Goal: Task Accomplishment & Management: Use online tool/utility

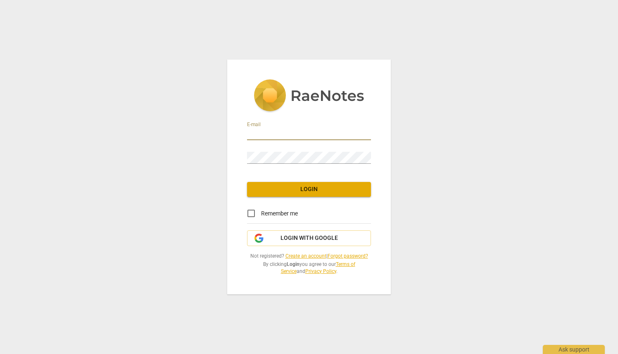
type input "[EMAIL_ADDRESS][DOMAIN_NAME]"
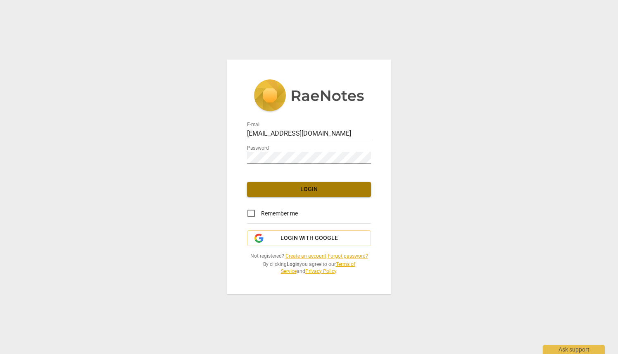
click at [311, 193] on span "Login" at bounding box center [309, 189] width 111 height 8
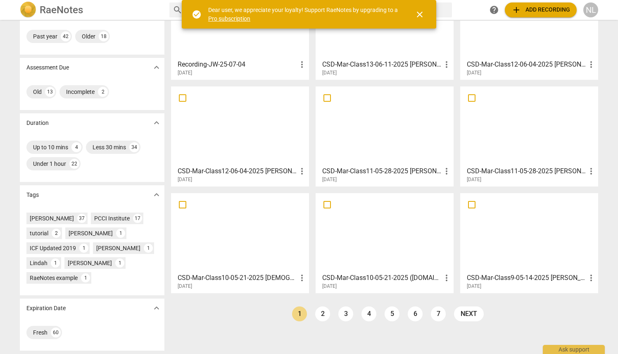
scroll to position [79, 0]
click at [321, 314] on link "2" at bounding box center [322, 313] width 15 height 15
click at [363, 314] on link "3" at bounding box center [364, 313] width 15 height 15
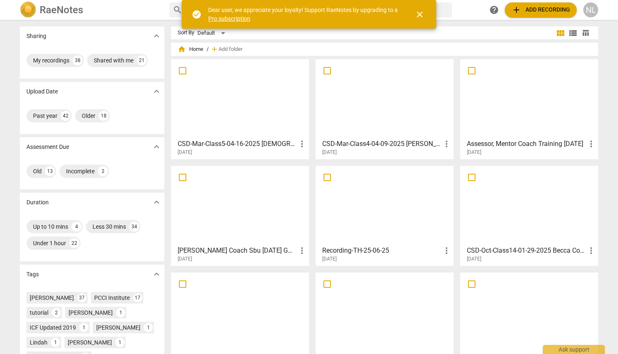
click at [537, 7] on span "add Add recording" at bounding box center [541, 10] width 59 height 10
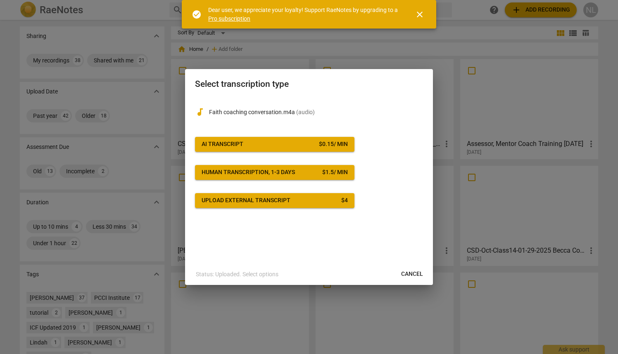
click at [425, 14] on span "close" at bounding box center [420, 15] width 20 height 10
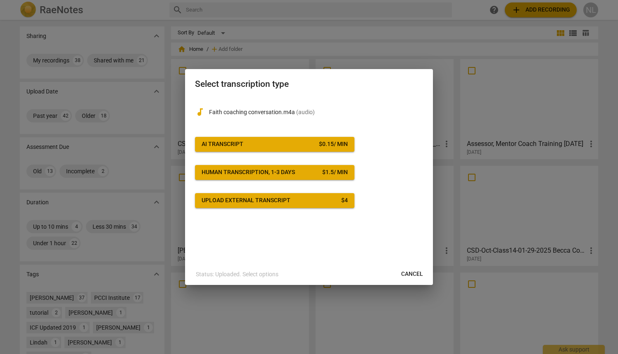
click at [299, 145] on span "AI Transcript $ 0.15 / min" at bounding box center [275, 144] width 146 height 8
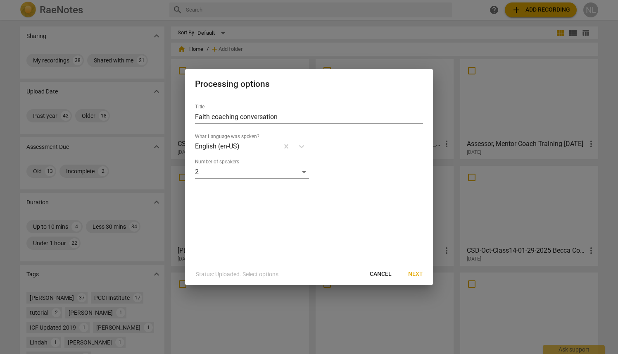
click at [419, 271] on span "Next" at bounding box center [415, 274] width 15 height 8
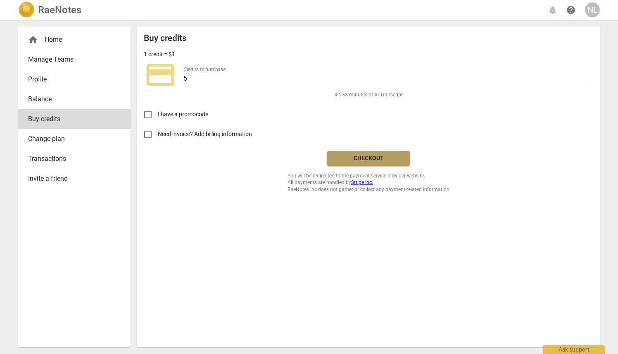
click at [362, 155] on span "Checkout" at bounding box center [368, 158] width 69 height 8
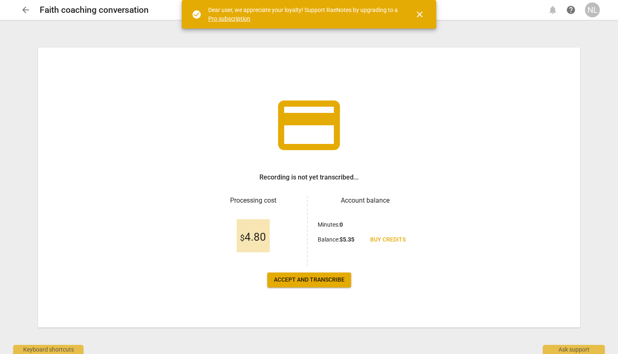
click at [302, 277] on span "Accept and transcribe" at bounding box center [309, 280] width 71 height 8
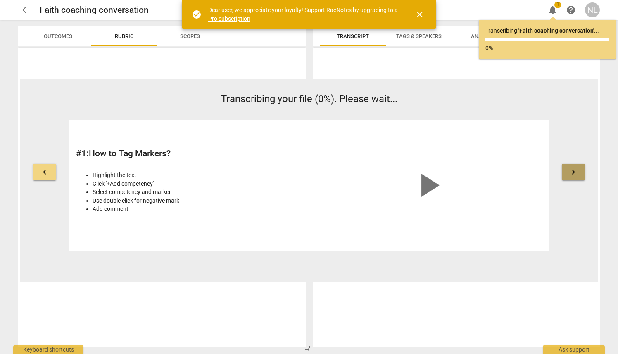
click at [575, 169] on span "keyboard_arrow_right" at bounding box center [574, 172] width 10 height 10
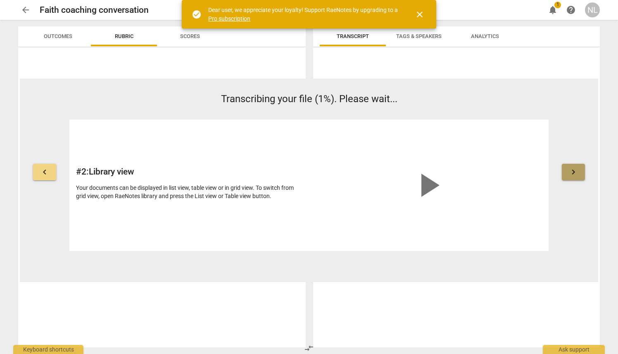
click at [575, 169] on span "keyboard_arrow_right" at bounding box center [574, 172] width 10 height 10
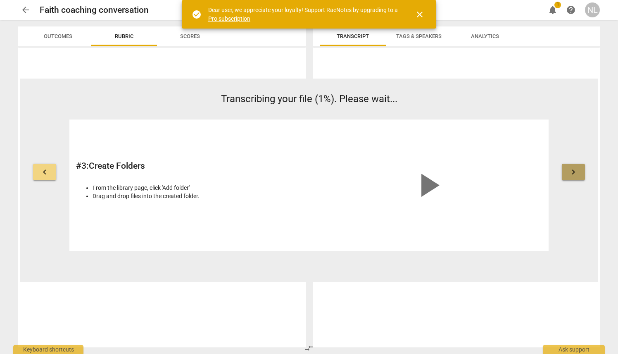
click at [575, 169] on span "keyboard_arrow_right" at bounding box center [574, 172] width 10 height 10
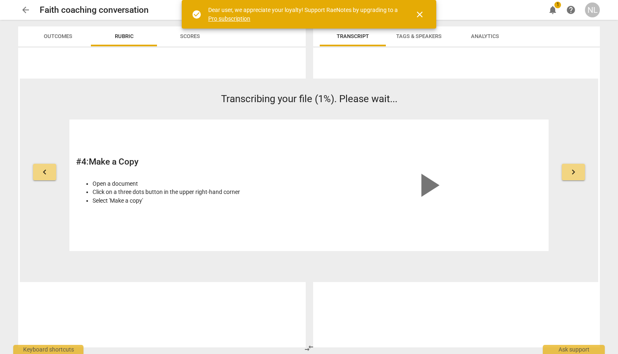
click at [575, 167] on span "keyboard_arrow_right" at bounding box center [574, 172] width 10 height 10
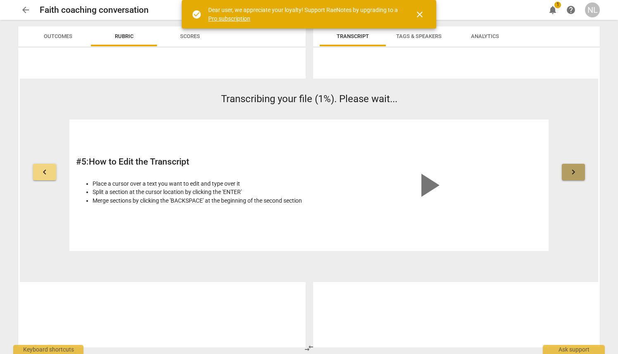
click at [575, 167] on span "keyboard_arrow_right" at bounding box center [574, 172] width 10 height 10
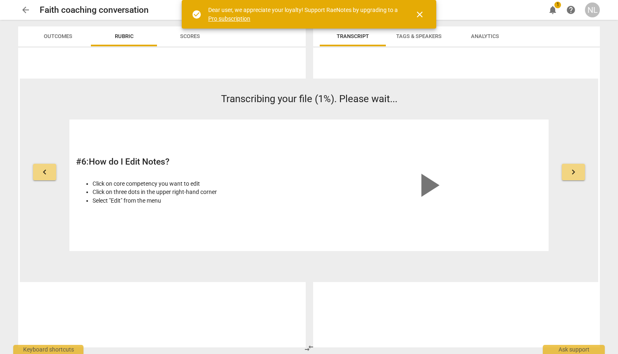
click at [575, 167] on span "keyboard_arrow_right" at bounding box center [574, 172] width 10 height 10
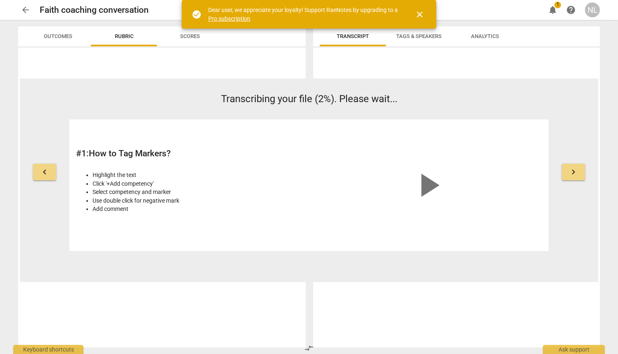
click at [419, 12] on span "close" at bounding box center [420, 15] width 10 height 10
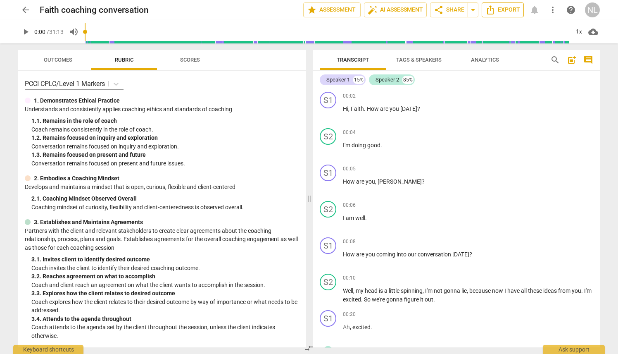
click at [506, 10] on span "Export" at bounding box center [502, 10] width 35 height 10
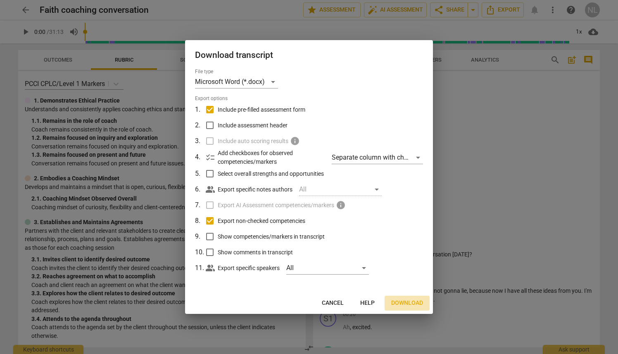
click at [405, 303] on span "Download" at bounding box center [407, 303] width 32 height 8
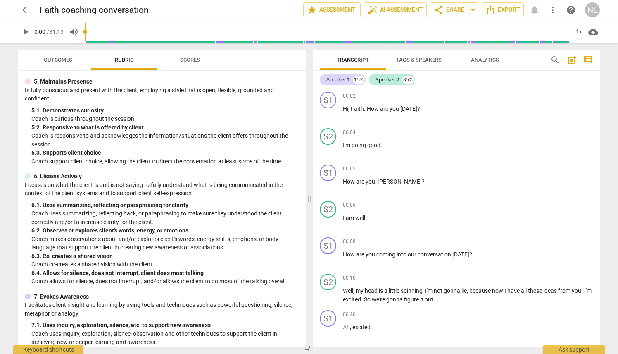
scroll to position [398, 0]
